Goal: Task Accomplishment & Management: Manage account settings

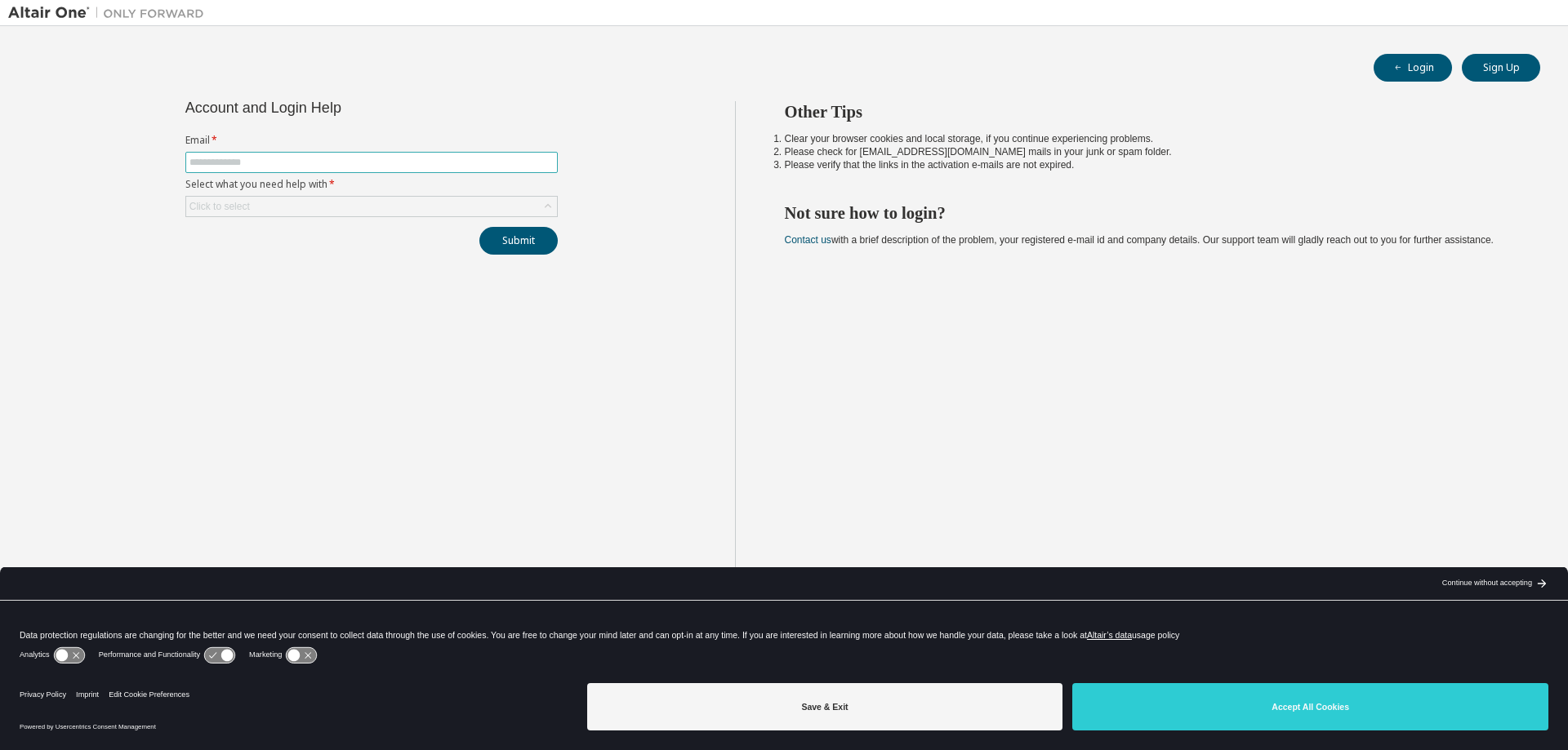
click at [262, 167] on input "text" at bounding box center [371, 162] width 364 height 13
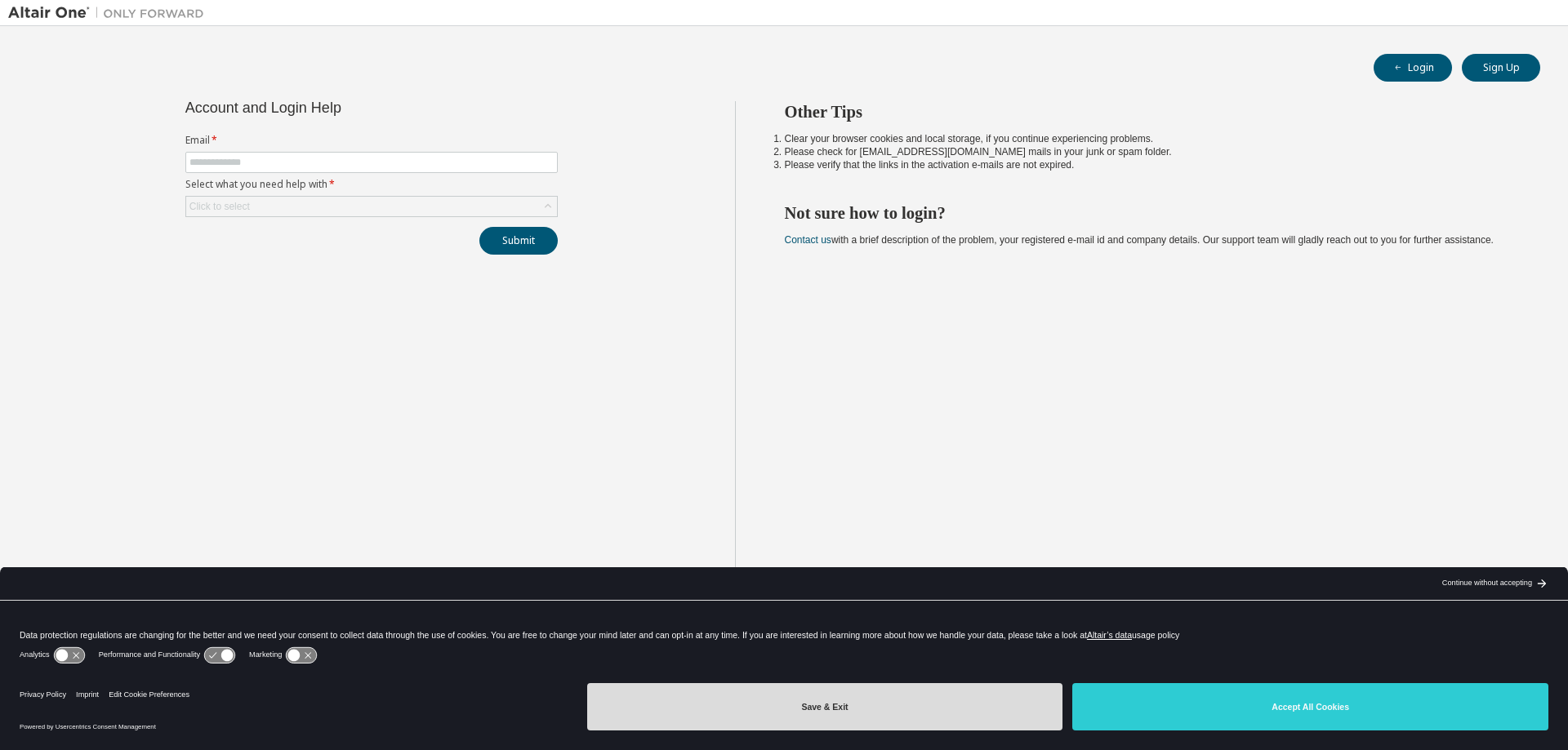
click at [808, 703] on button "Save & Exit" at bounding box center [825, 707] width 476 height 48
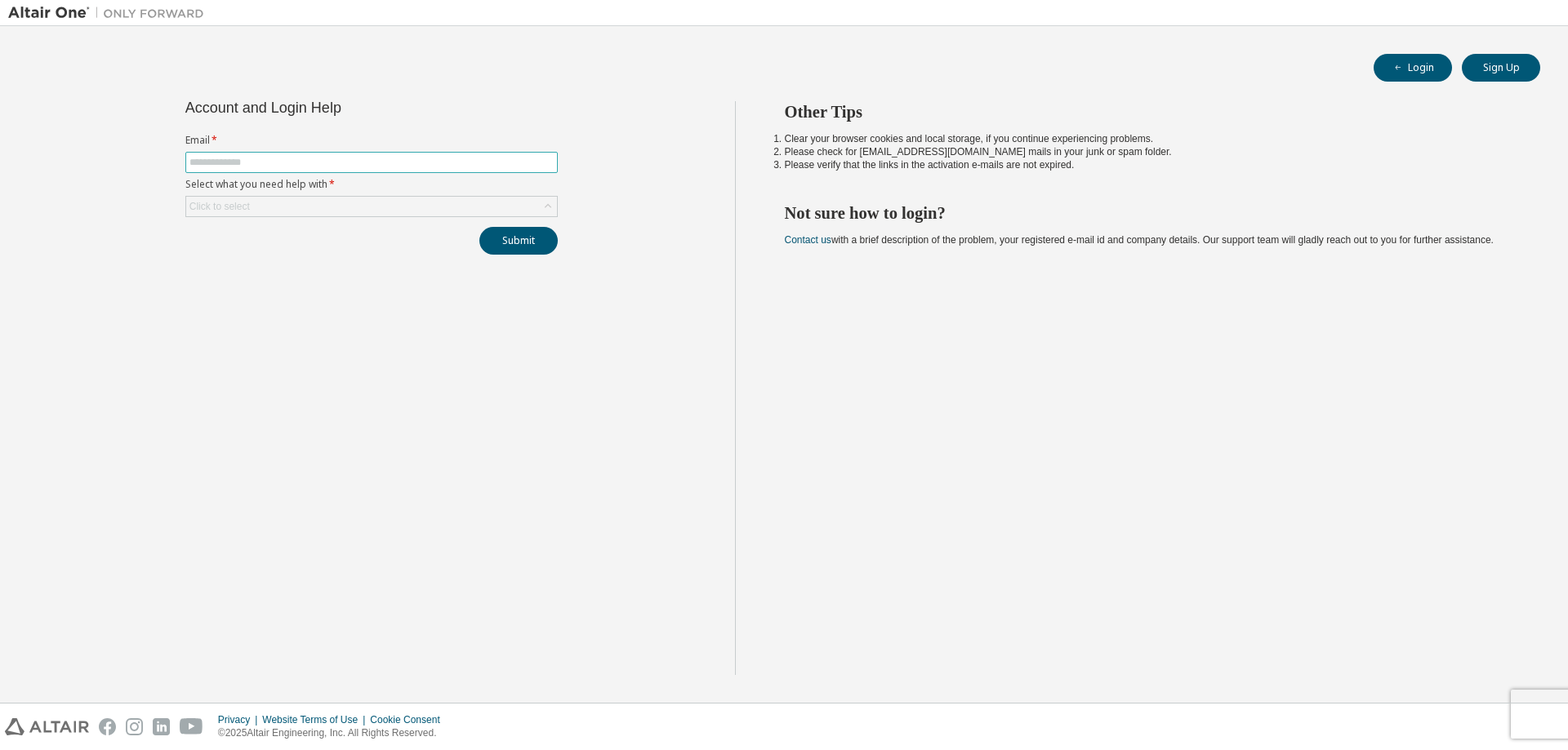
click at [249, 164] on input "text" at bounding box center [371, 162] width 364 height 13
type input "**********"
click at [279, 212] on div "Click to select" at bounding box center [371, 206] width 371 height 19
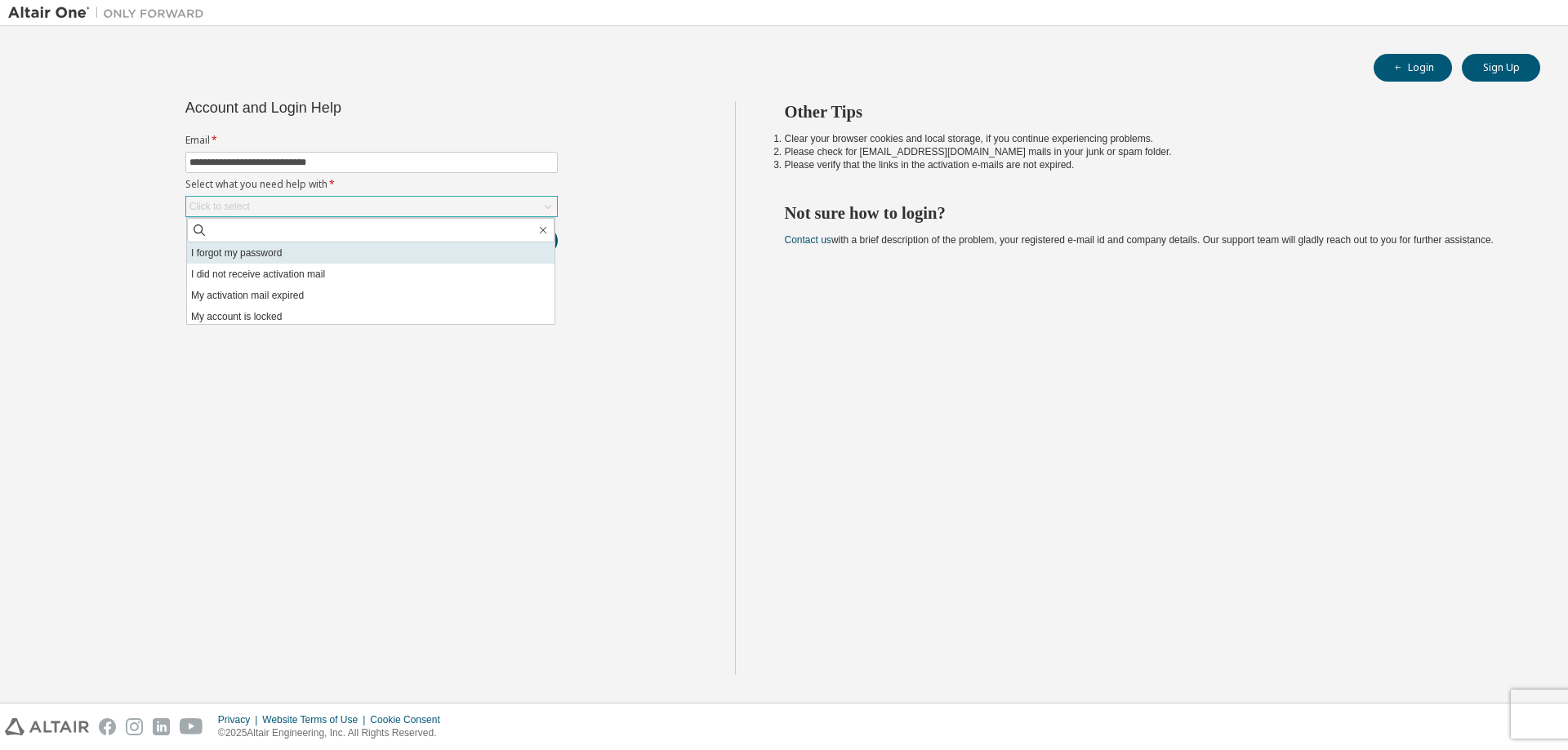
click at [263, 252] on li "I forgot my password" at bounding box center [370, 253] width 368 height 21
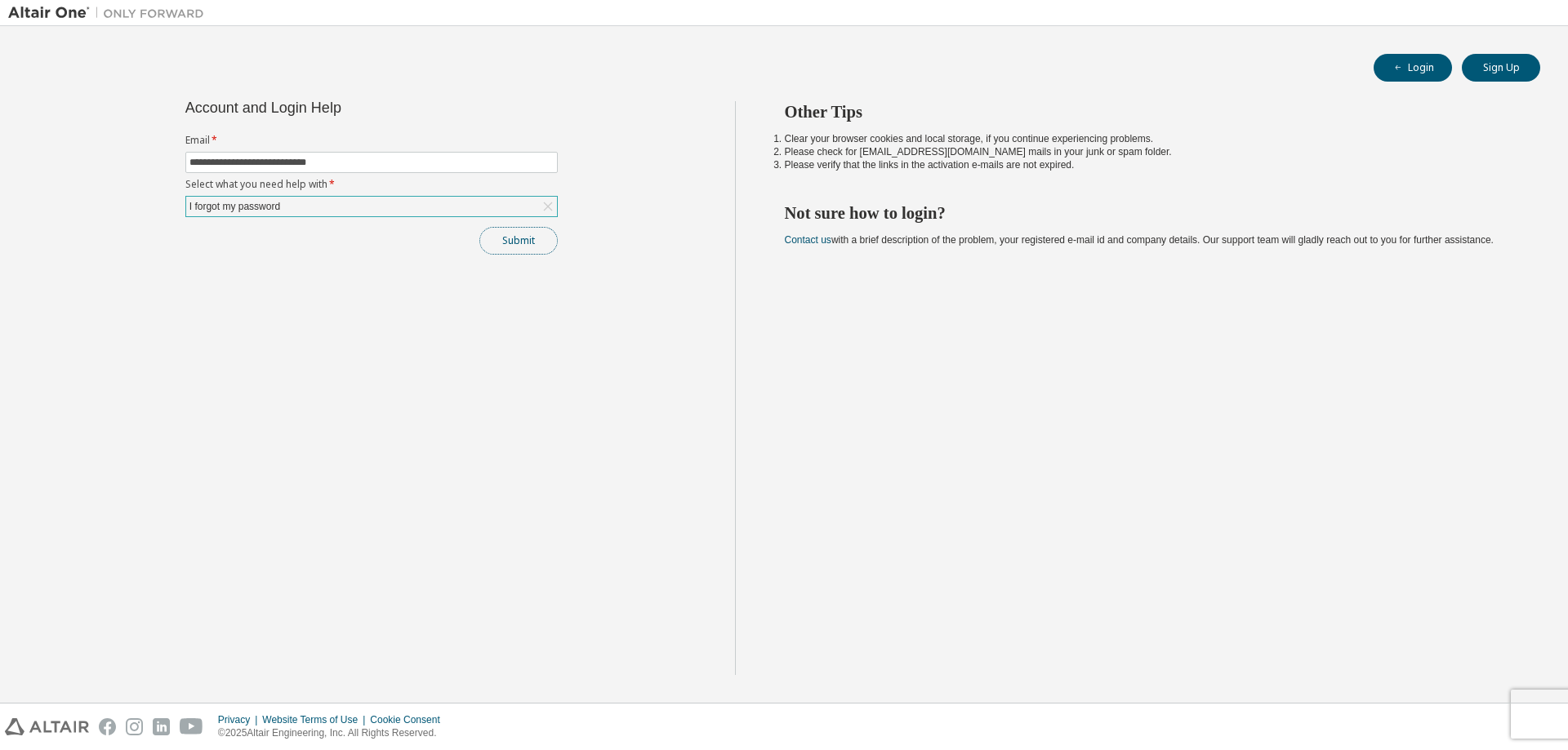
click at [532, 244] on button "Submit" at bounding box center [519, 240] width 78 height 27
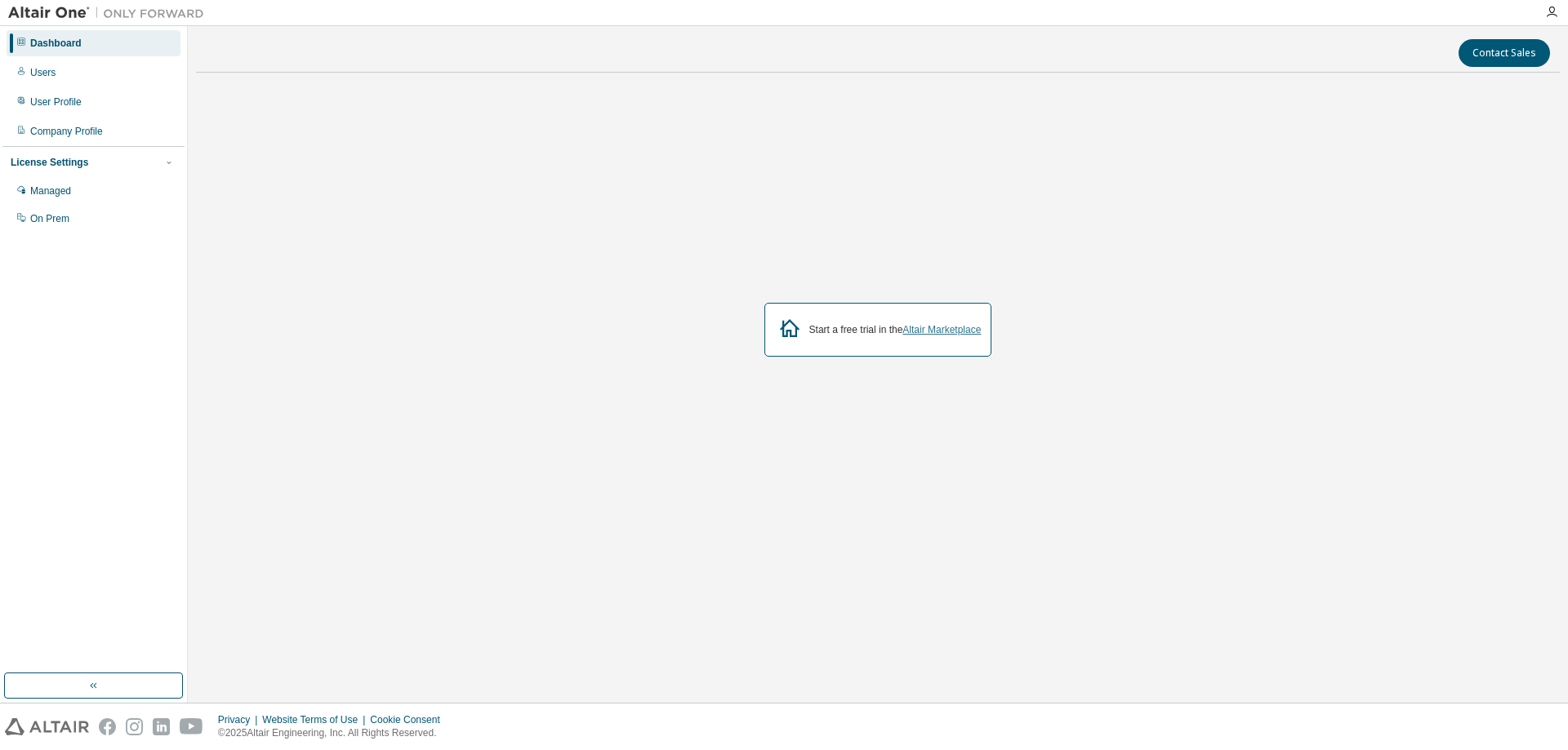
click at [959, 334] on link "Altair Marketplace" at bounding box center [941, 330] width 78 height 11
